Goal: Register for event/course

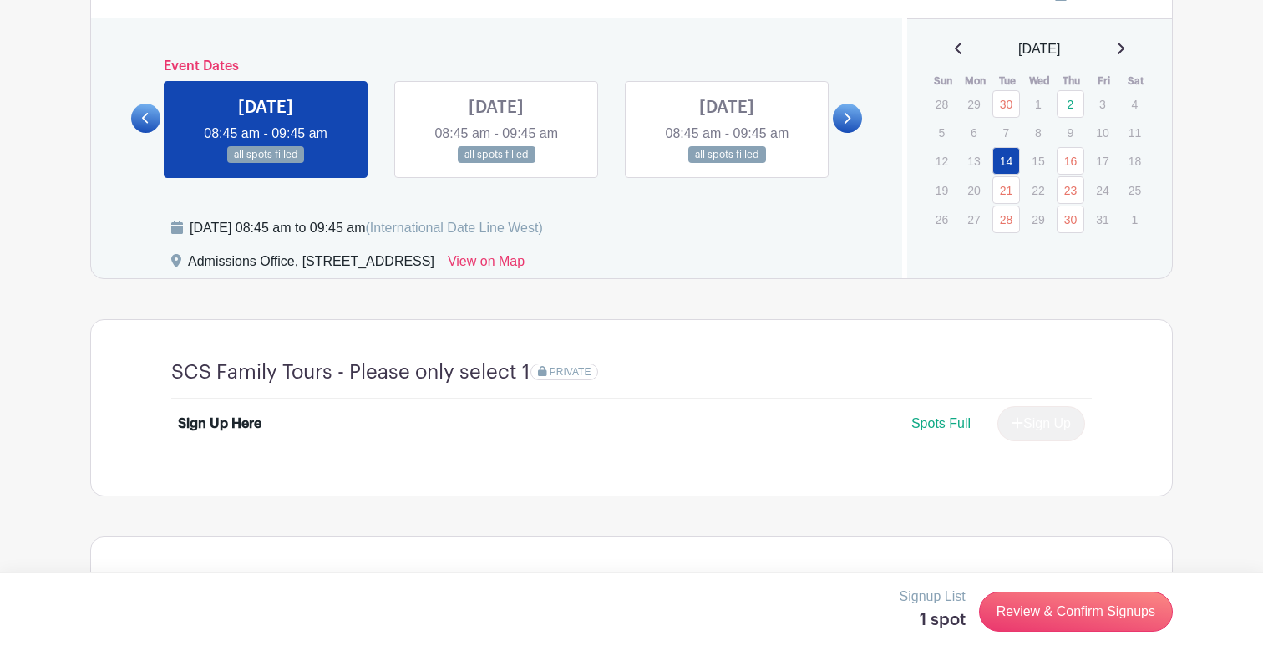
scroll to position [916, 0]
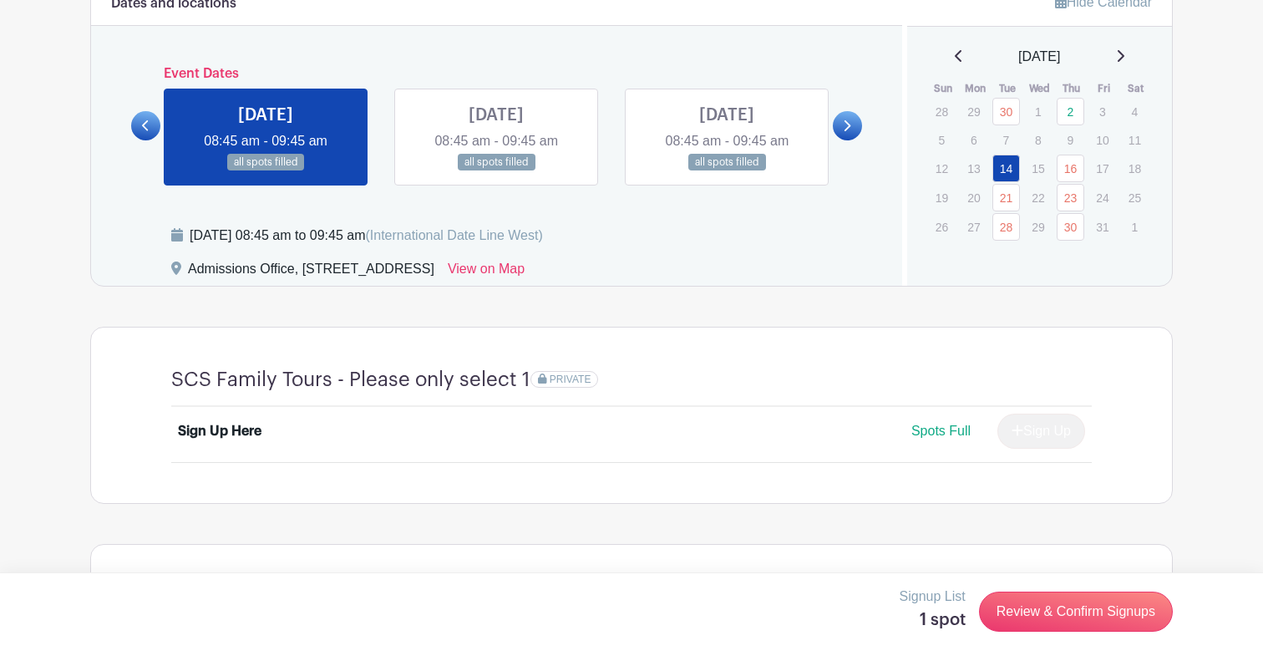
click at [852, 120] on link at bounding box center [847, 125] width 29 height 29
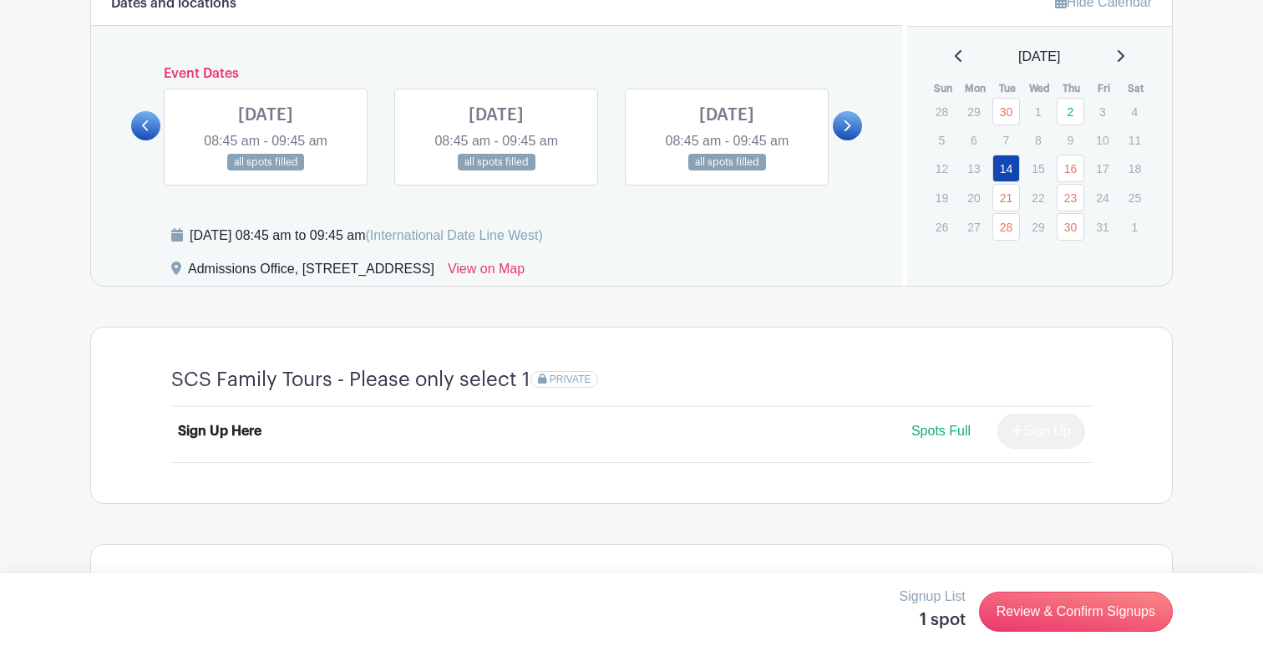
click at [852, 120] on link at bounding box center [847, 125] width 29 height 29
click at [496, 171] on link at bounding box center [496, 171] width 0 height 0
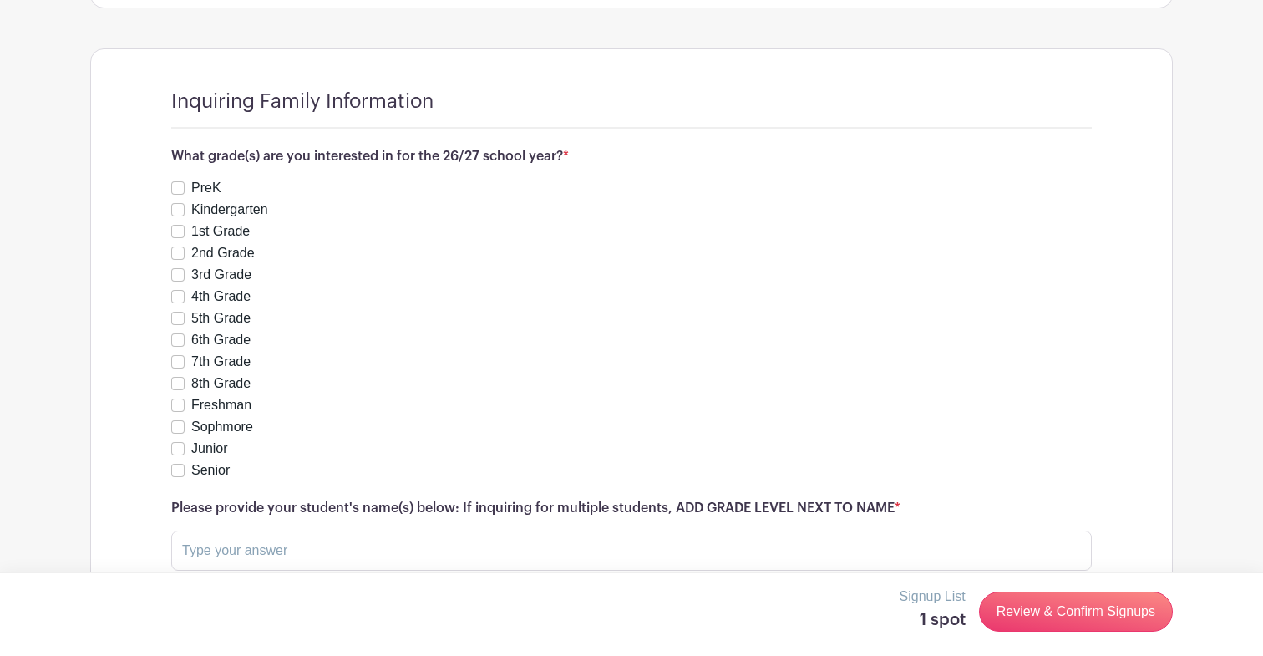
scroll to position [1445, 0]
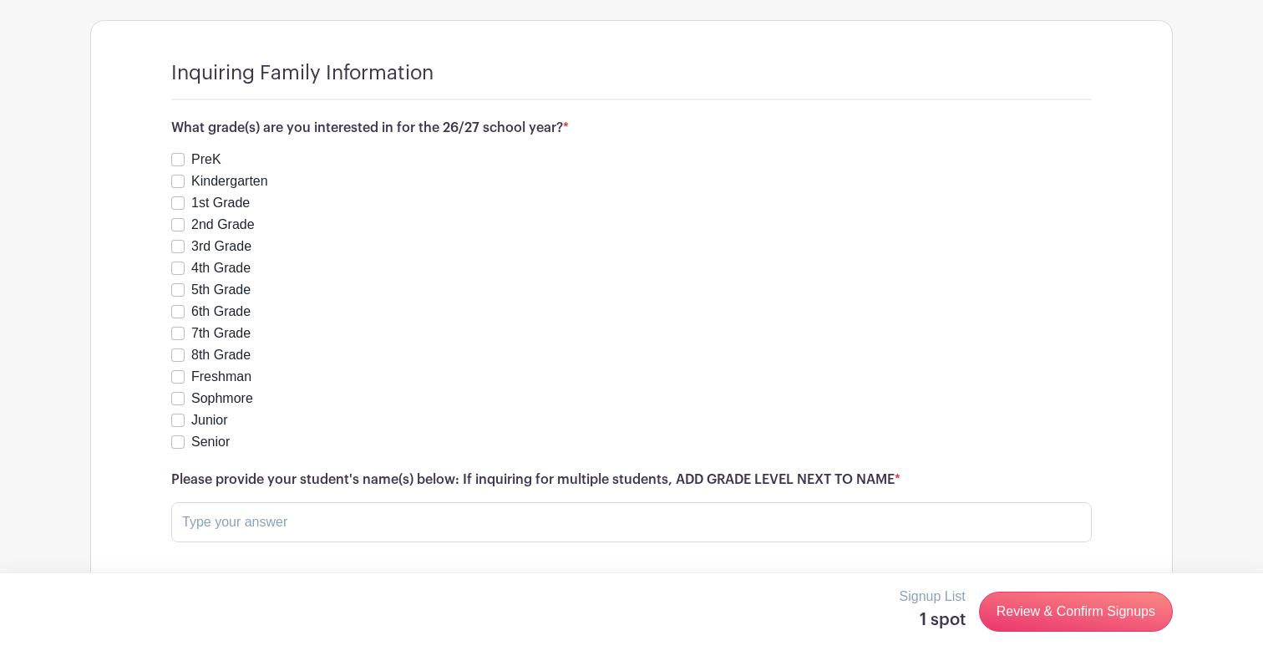
click at [182, 200] on input "1st Grade" at bounding box center [177, 202] width 13 height 13
checkbox input "true"
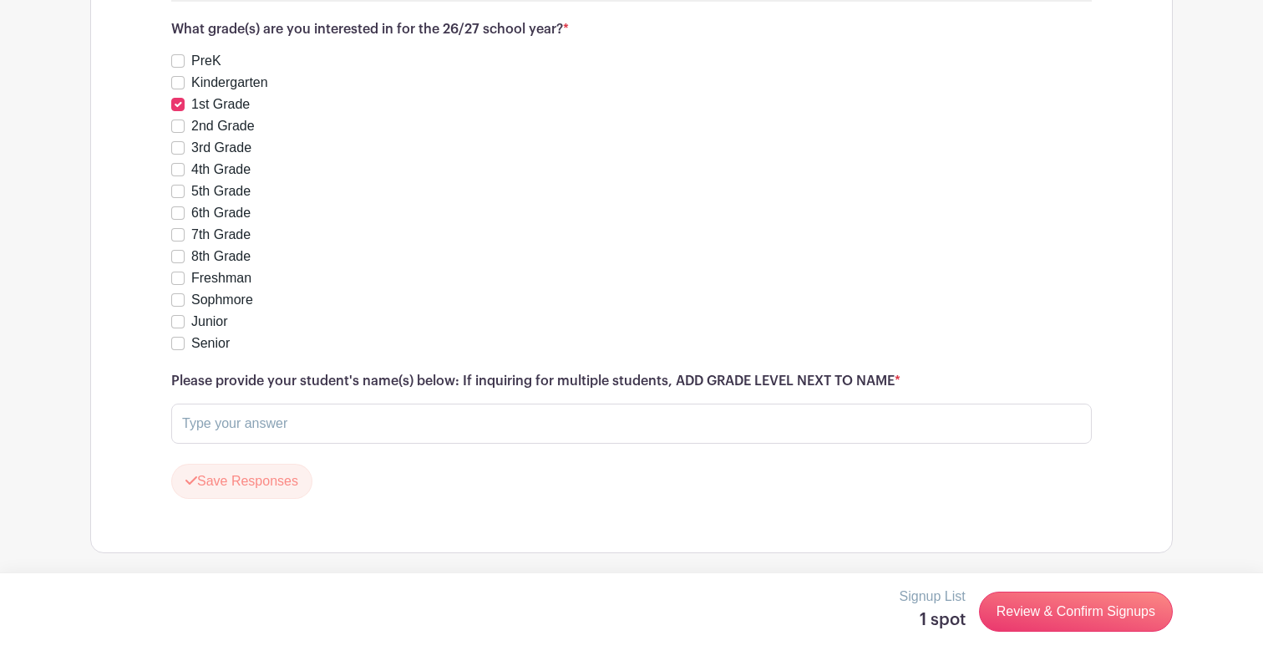
scroll to position [1543, 0]
click at [430, 419] on input "text" at bounding box center [631, 424] width 921 height 40
type input "[PERSON_NAME]"
click at [1111, 616] on link "Review & Confirm Signups" at bounding box center [1076, 611] width 194 height 40
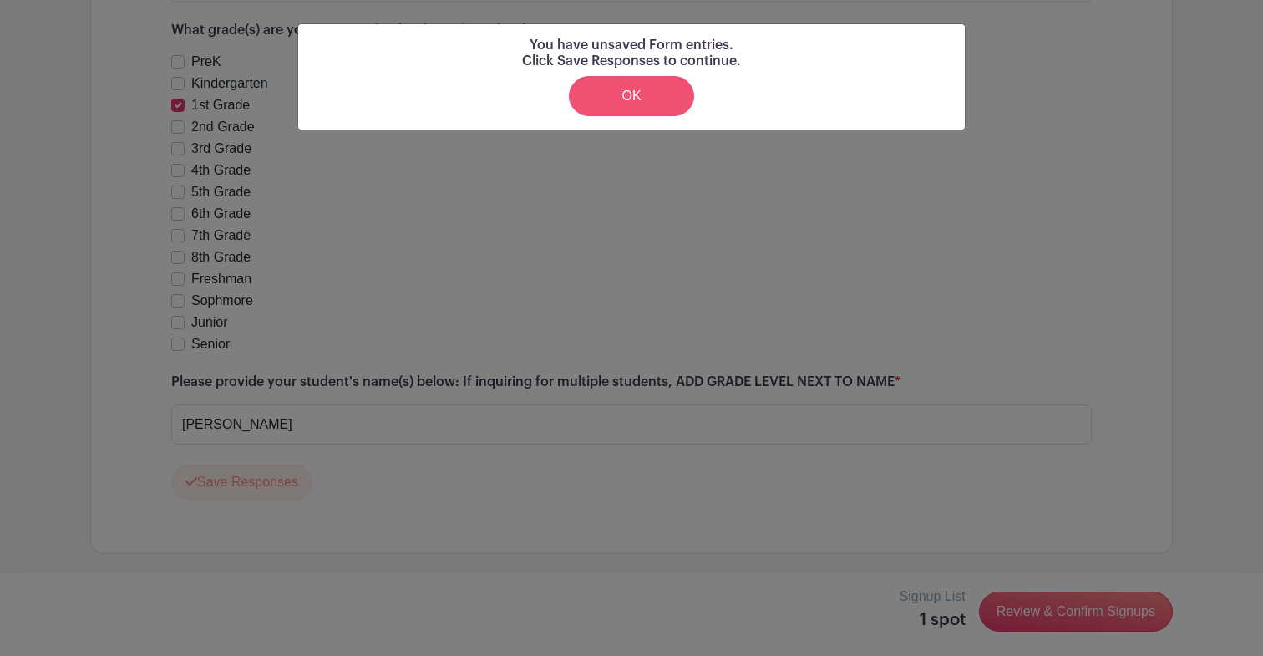
click at [642, 103] on link "OK" at bounding box center [631, 96] width 125 height 40
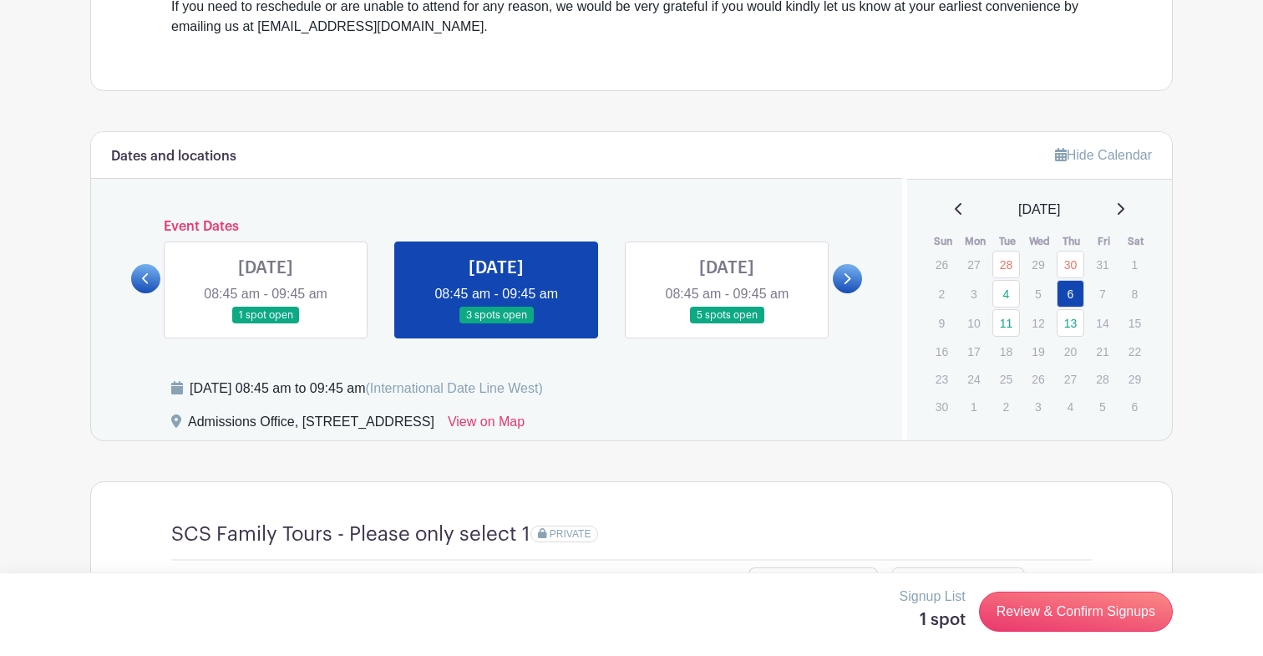
scroll to position [764, 0]
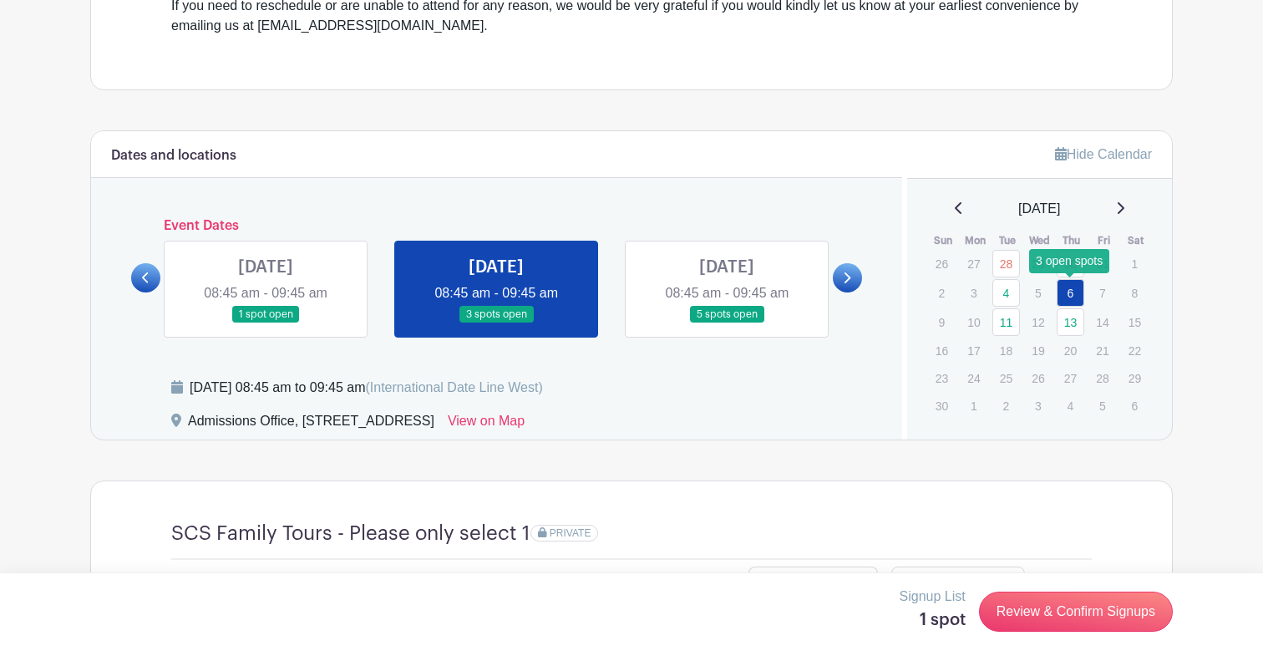
click at [1077, 293] on link "6" at bounding box center [1071, 293] width 28 height 28
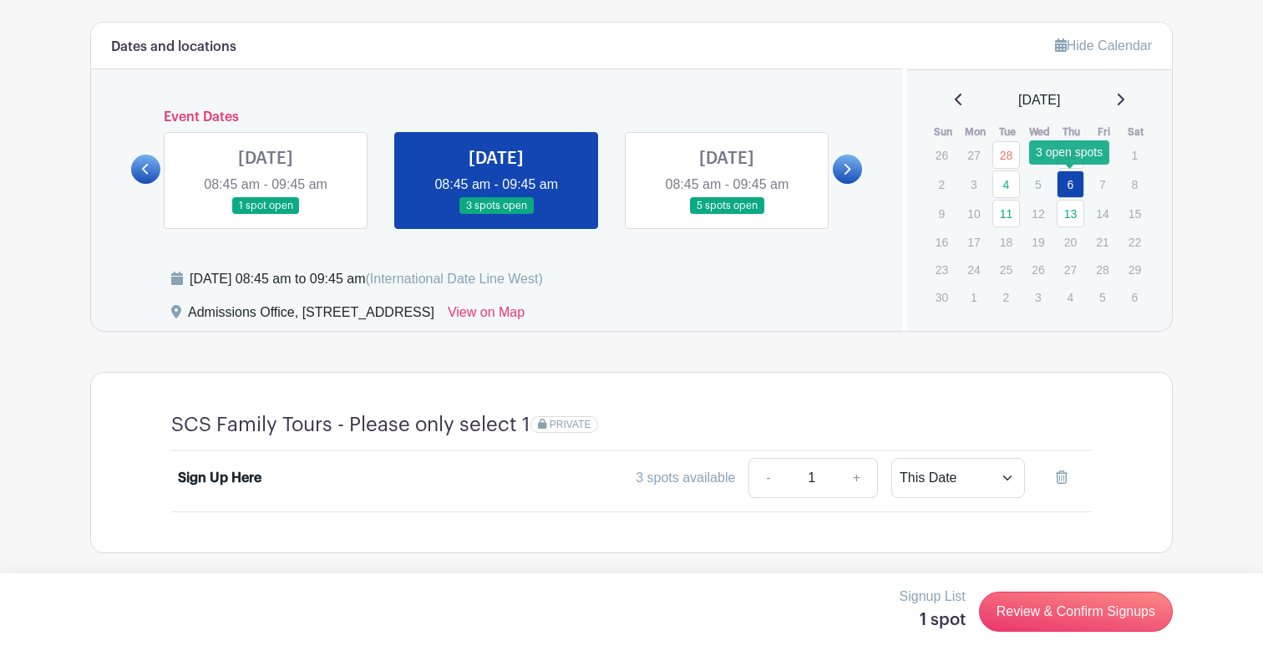
scroll to position [890, 0]
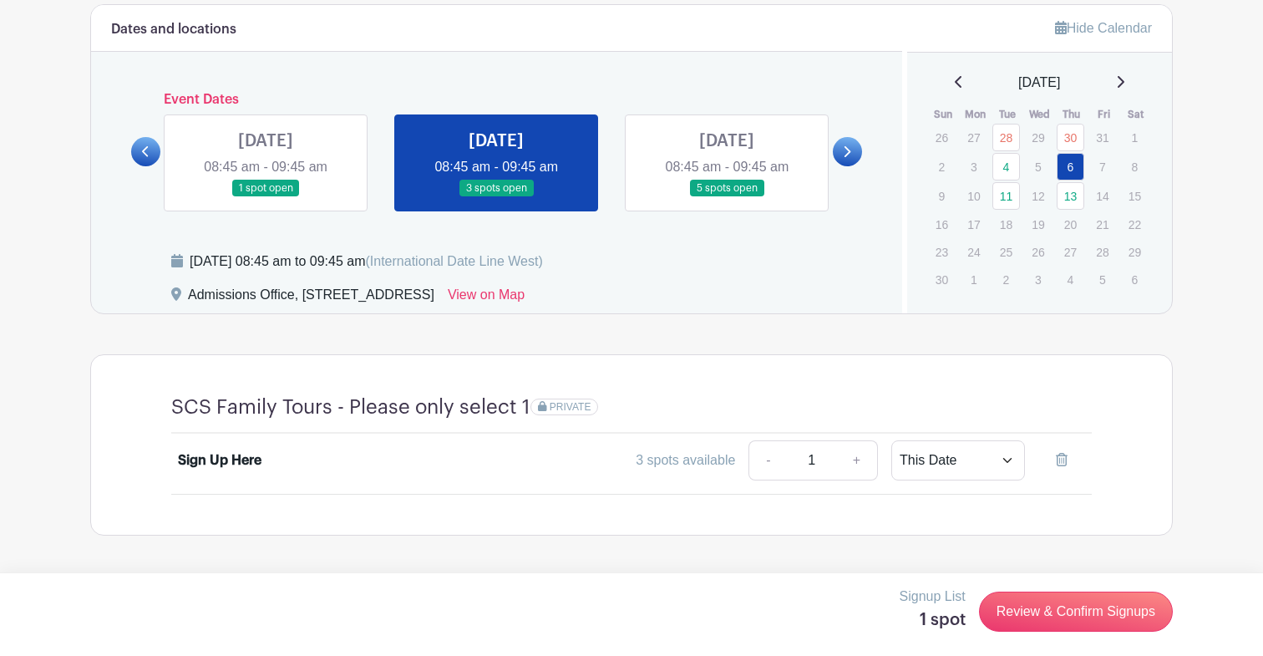
click at [860, 459] on link "+" at bounding box center [857, 460] width 42 height 40
type input "2"
click at [769, 460] on link "-" at bounding box center [767, 460] width 38 height 40
type input "1"
select select "select_dates"
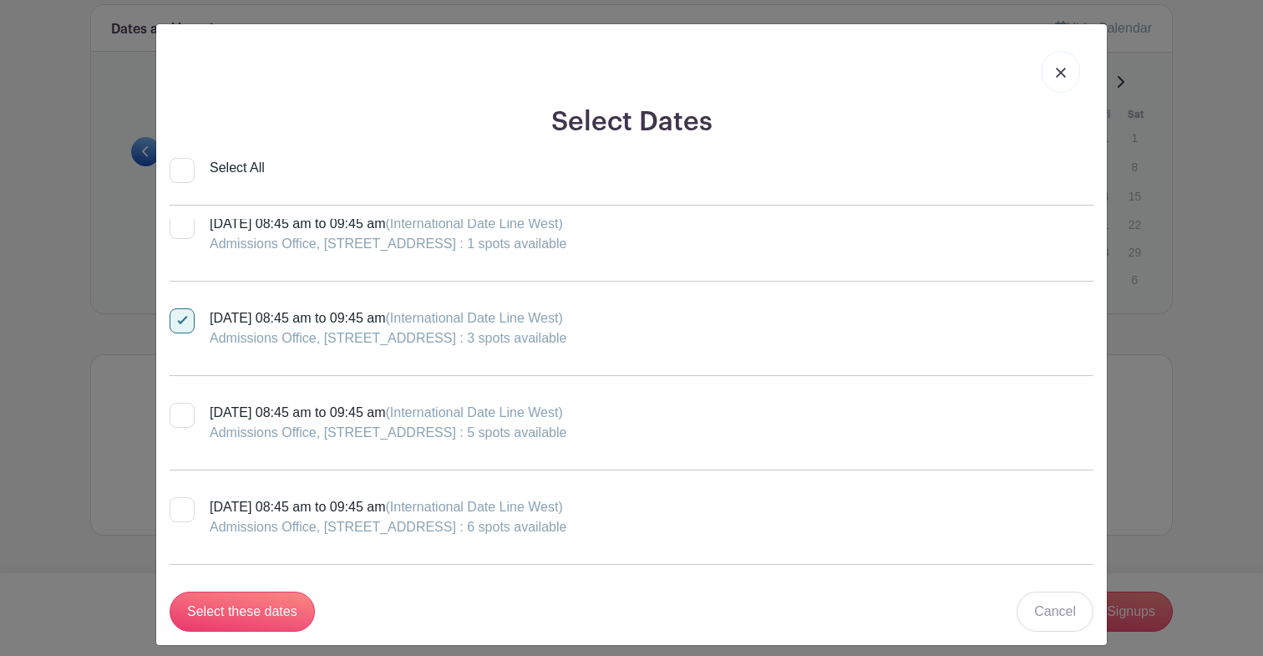
scroll to position [490, 0]
click at [253, 606] on input "Select these dates" at bounding box center [242, 611] width 145 height 40
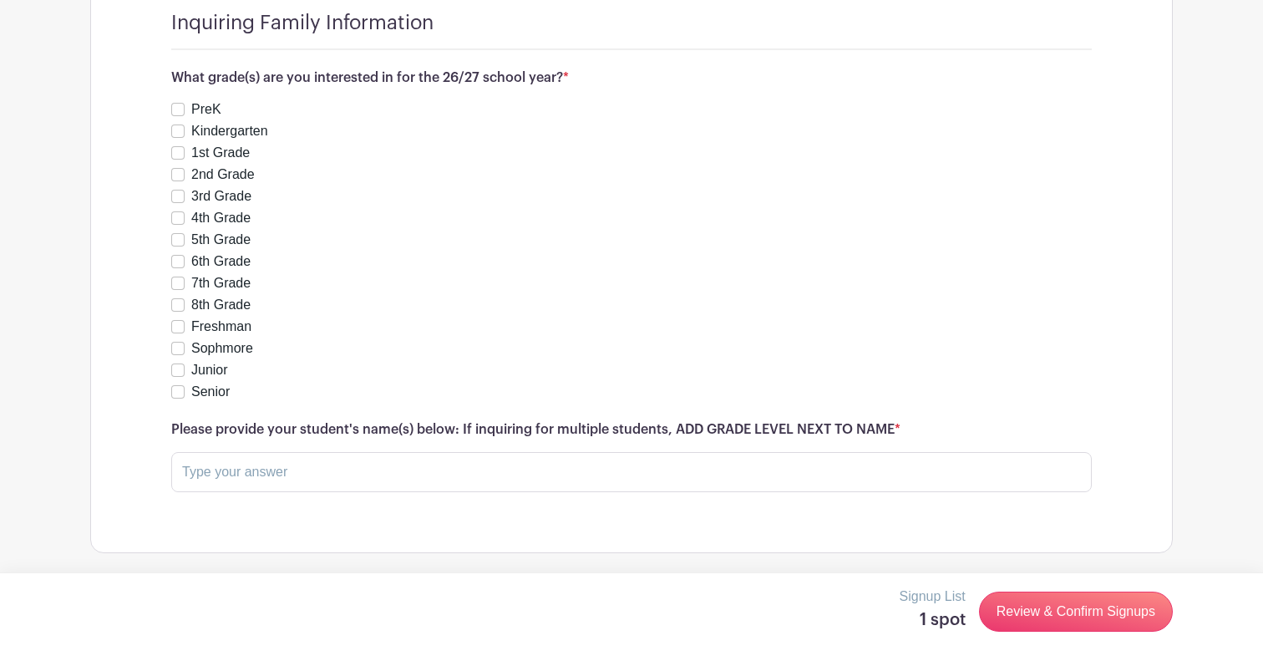
scroll to position [1494, 0]
click at [176, 149] on input "1st Grade" at bounding box center [177, 153] width 13 height 13
checkbox input "true"
click at [248, 482] on input "text" at bounding box center [631, 473] width 921 height 40
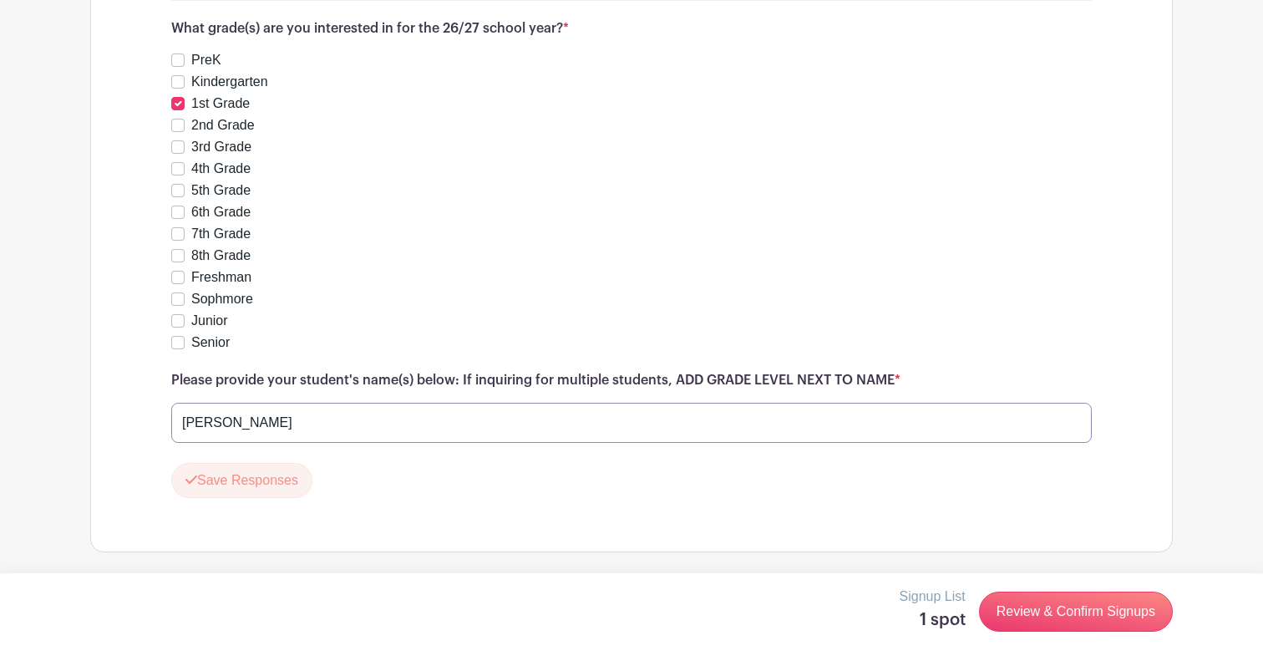
scroll to position [1543, 0]
type input "[PERSON_NAME]"
click at [275, 479] on button "Save Responses" at bounding box center [241, 481] width 141 height 35
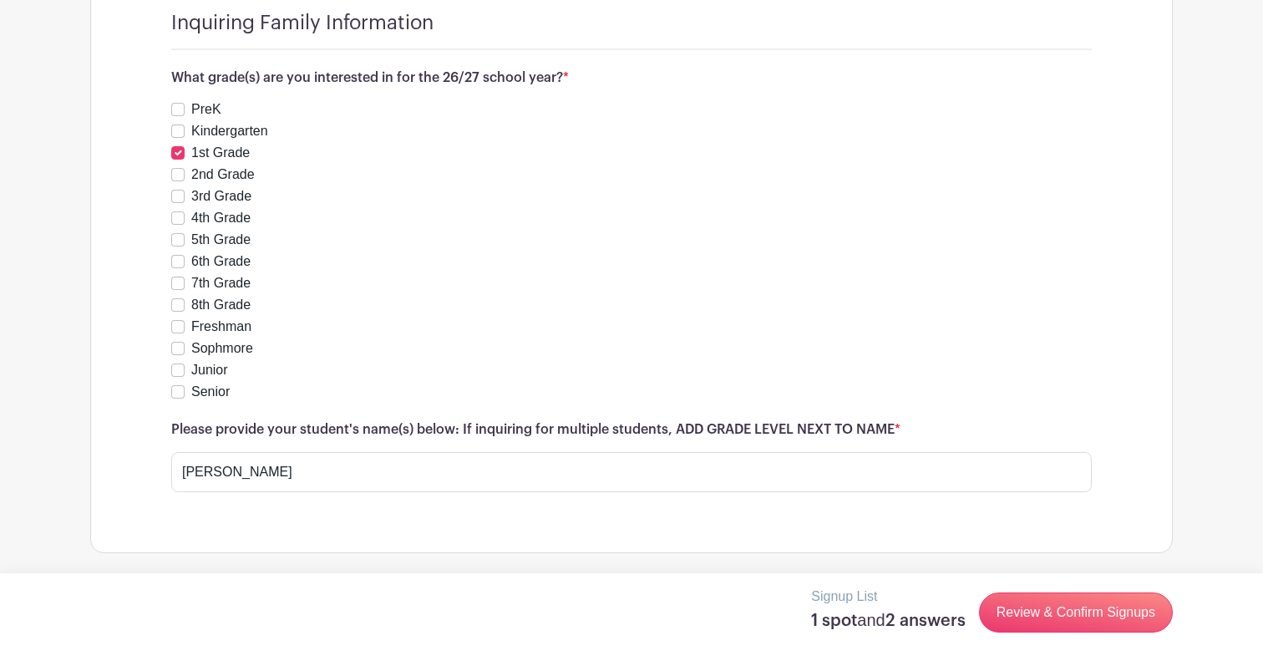
scroll to position [1494, 0]
click at [1052, 607] on link "Review & Confirm Signups" at bounding box center [1076, 612] width 194 height 40
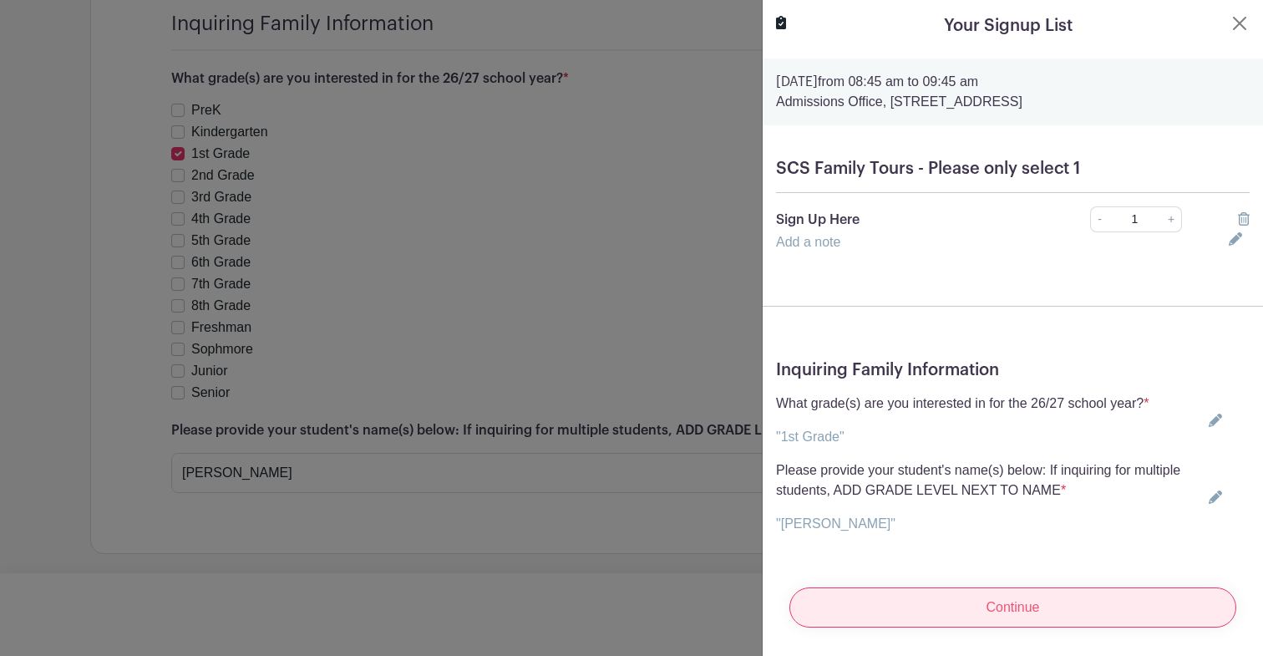
click at [994, 608] on input "Continue" at bounding box center [1012, 607] width 447 height 40
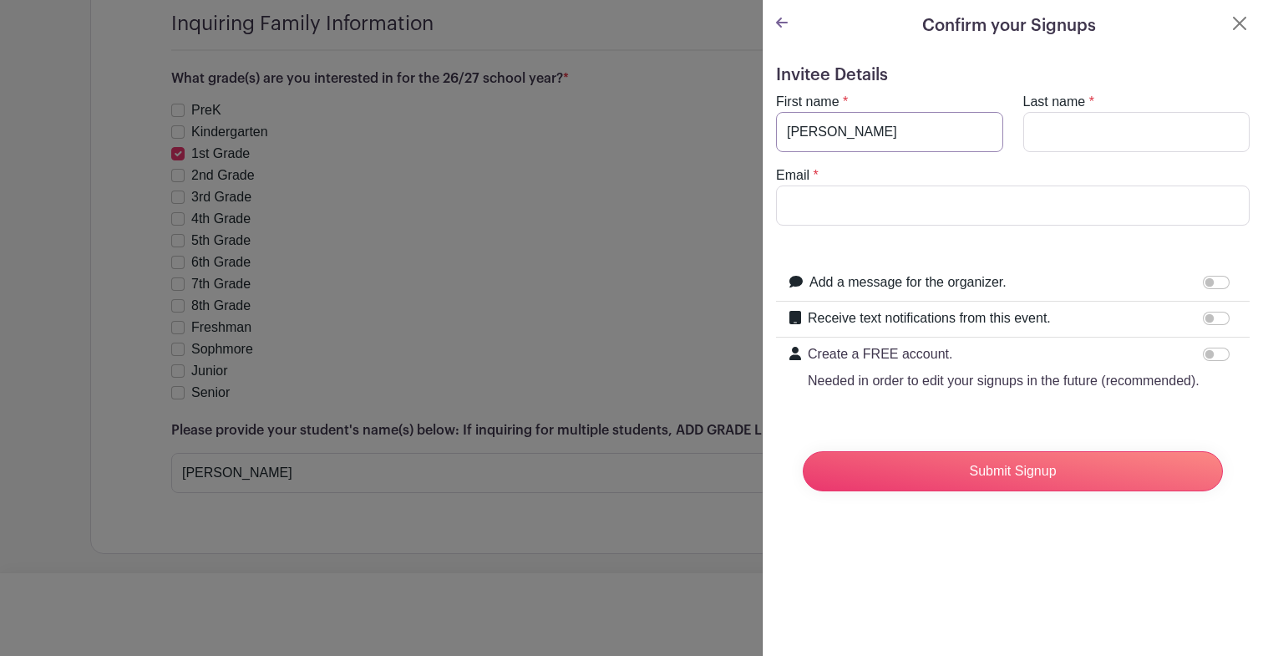
type input "[PERSON_NAME]"
type input "Salipande"
type input "[EMAIL_ADDRESS][DOMAIN_NAME]"
click at [1086, 244] on form "Invitee Details First name * [PERSON_NAME] Last name * [GEOGRAPHIC_DATA] Email …" at bounding box center [1013, 284] width 474 height 439
click at [1230, 317] on div at bounding box center [1219, 318] width 33 height 20
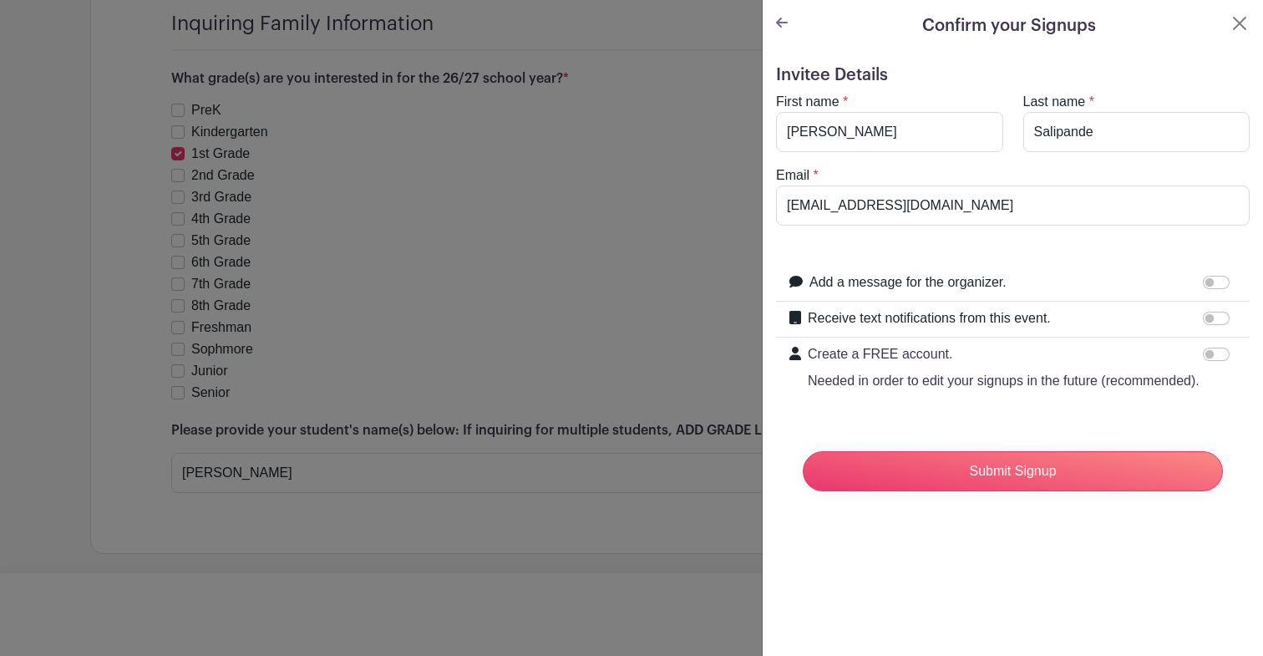
click at [1225, 317] on input "Receive text notifications from this event." at bounding box center [1216, 318] width 27 height 13
checkbox input "true"
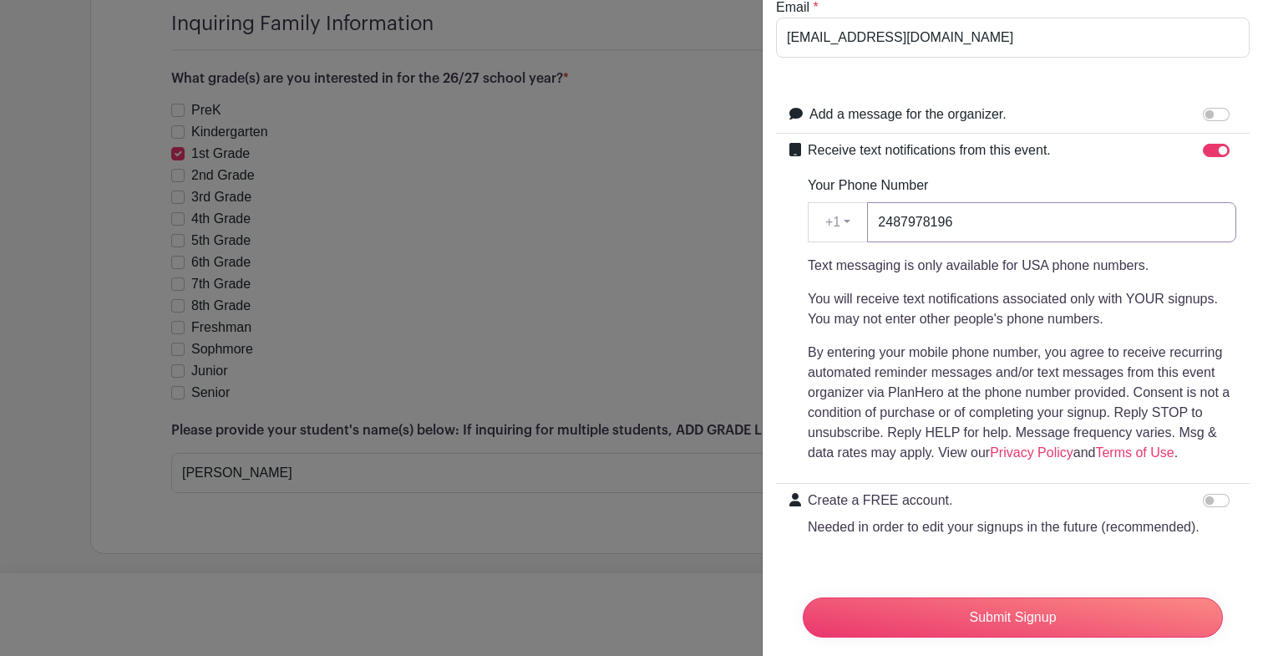
scroll to position [190, 0]
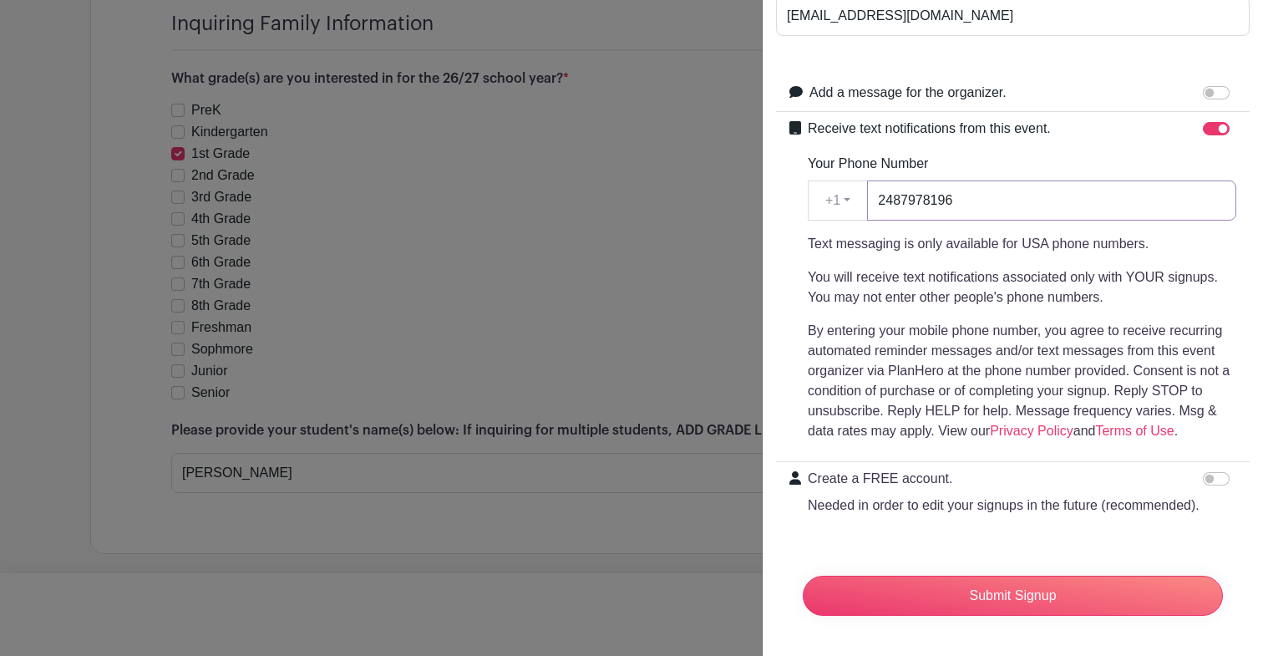
type input "2487978196"
click at [1220, 479] on input "Create a FREE account. Needed in order to edit your signups in the future (reco…" at bounding box center [1216, 478] width 27 height 13
checkbox input "true"
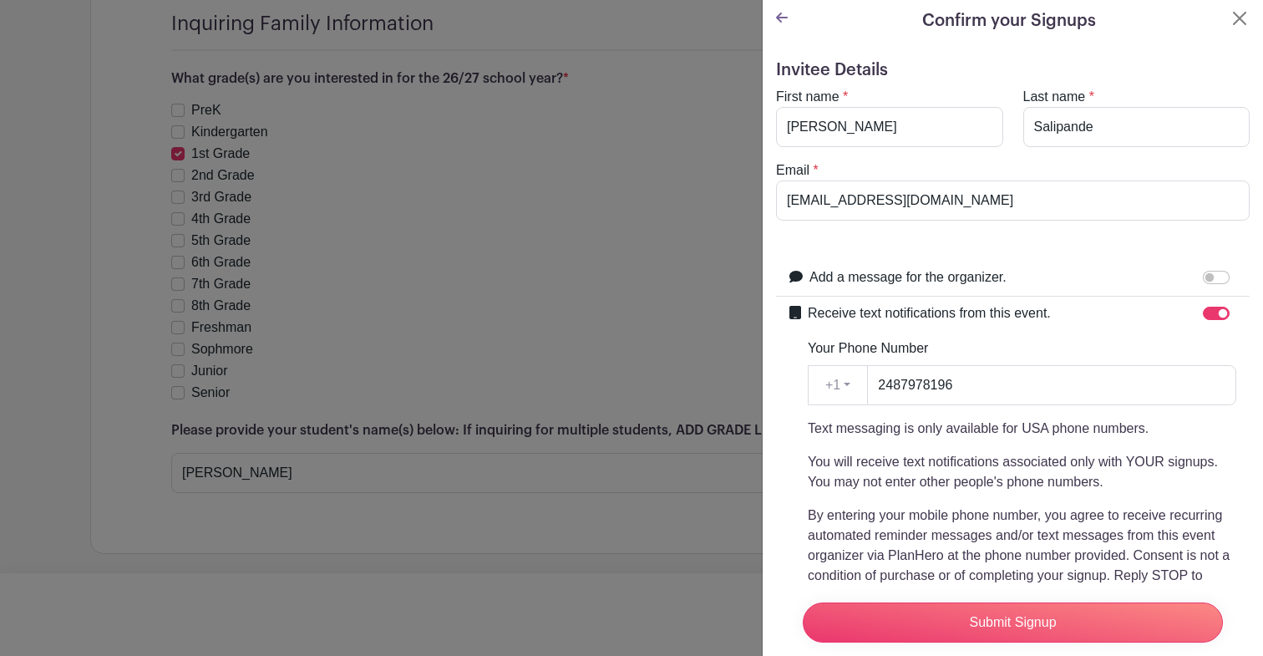
scroll to position [3, 0]
click at [1219, 280] on input "Add a message for the organizer." at bounding box center [1216, 278] width 27 height 13
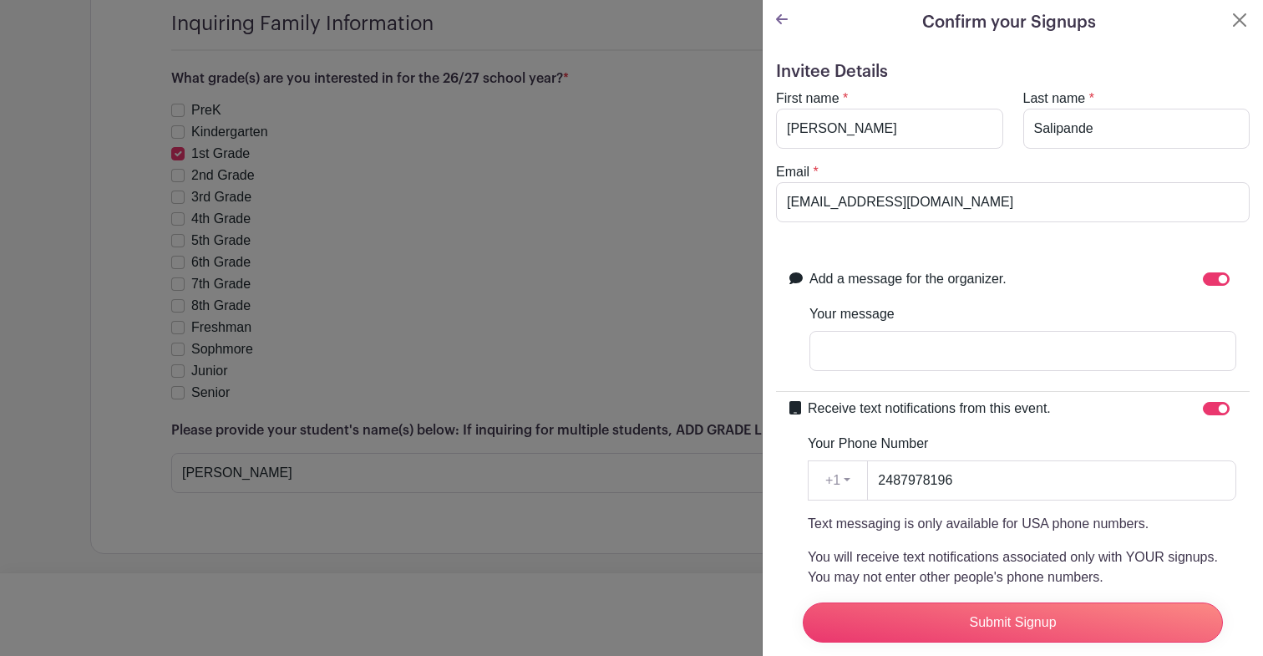
click at [1205, 280] on input "Add a message for the organizer." at bounding box center [1216, 278] width 27 height 13
checkbox input "false"
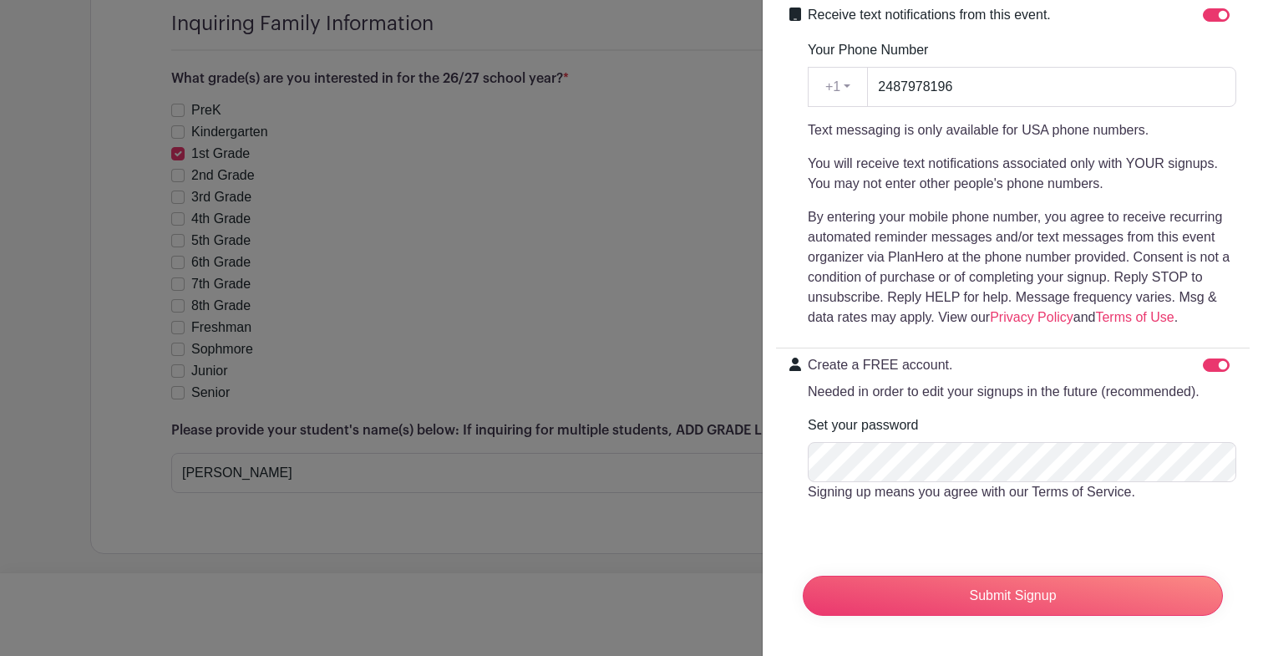
scroll to position [303, 0]
click at [1215, 368] on input "Create a FREE account. Needed in order to edit your signups in the future (reco…" at bounding box center [1216, 364] width 27 height 13
checkbox input "false"
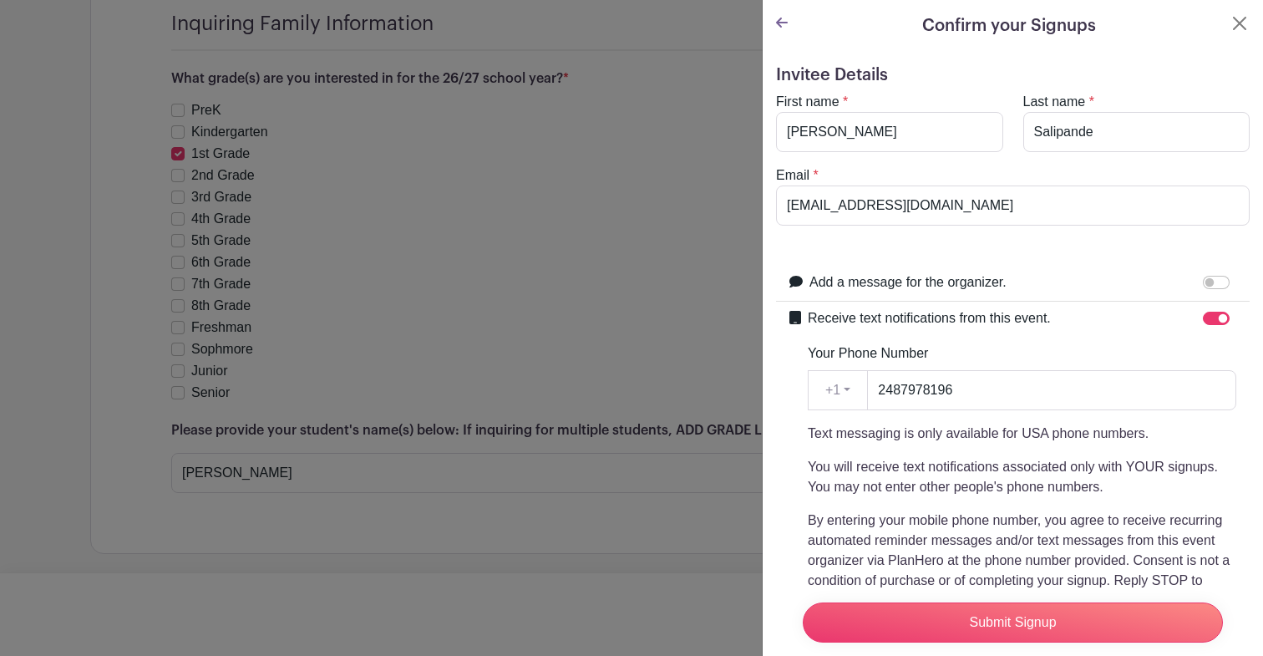
scroll to position [0, 0]
click at [1009, 622] on input "Submit Signup" at bounding box center [1013, 622] width 420 height 40
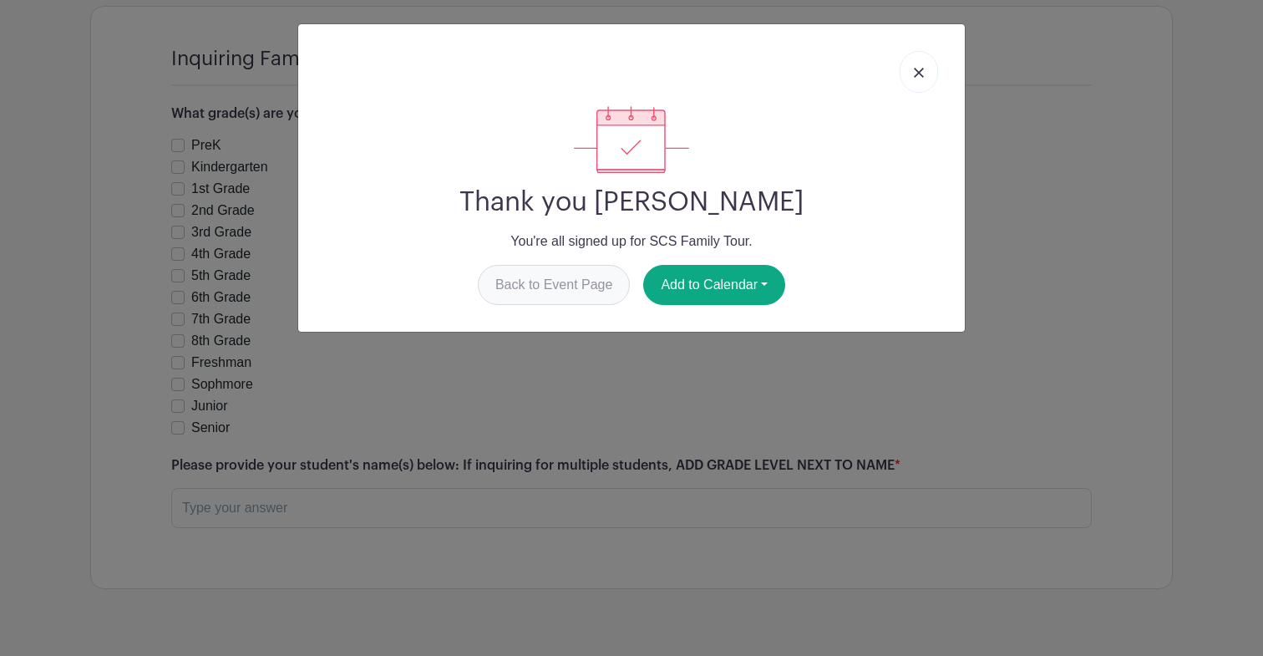
click at [551, 282] on link "Back to Event Page" at bounding box center [554, 285] width 153 height 40
